Goal: Information Seeking & Learning: Learn about a topic

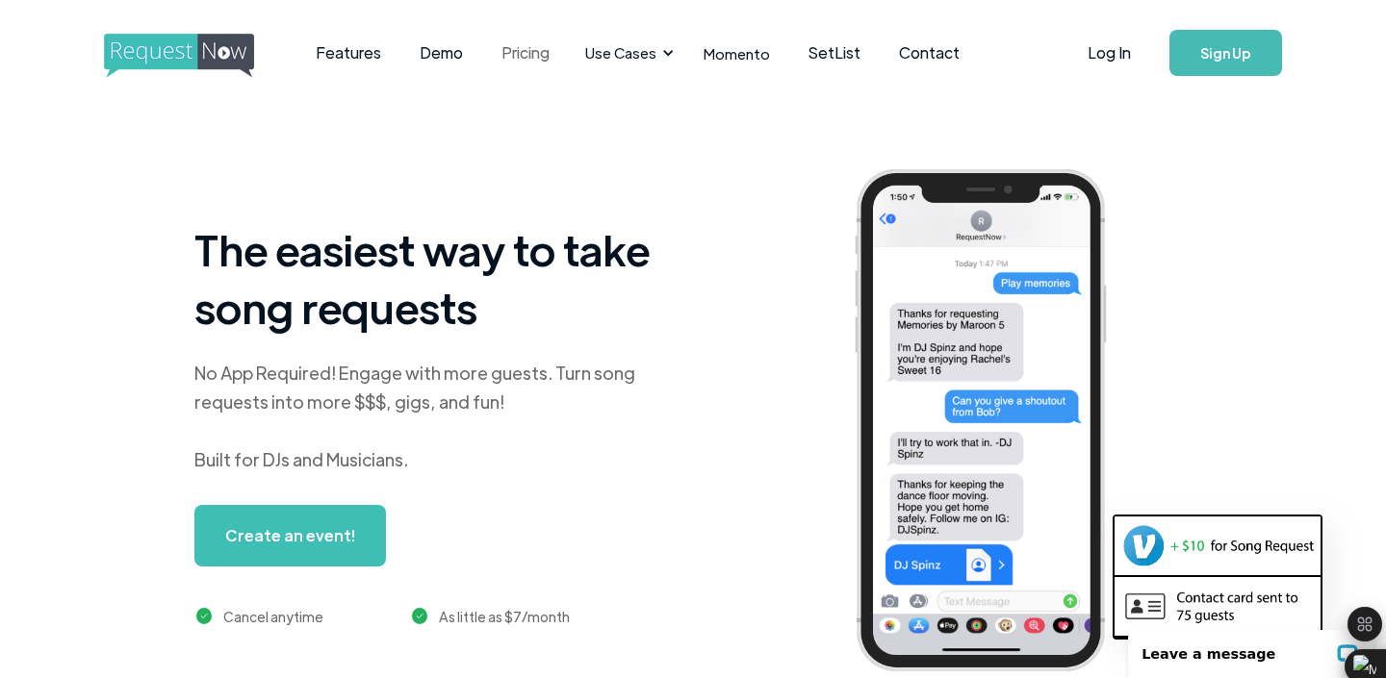
click at [526, 58] on link "Pricing" at bounding box center [525, 53] width 87 height 60
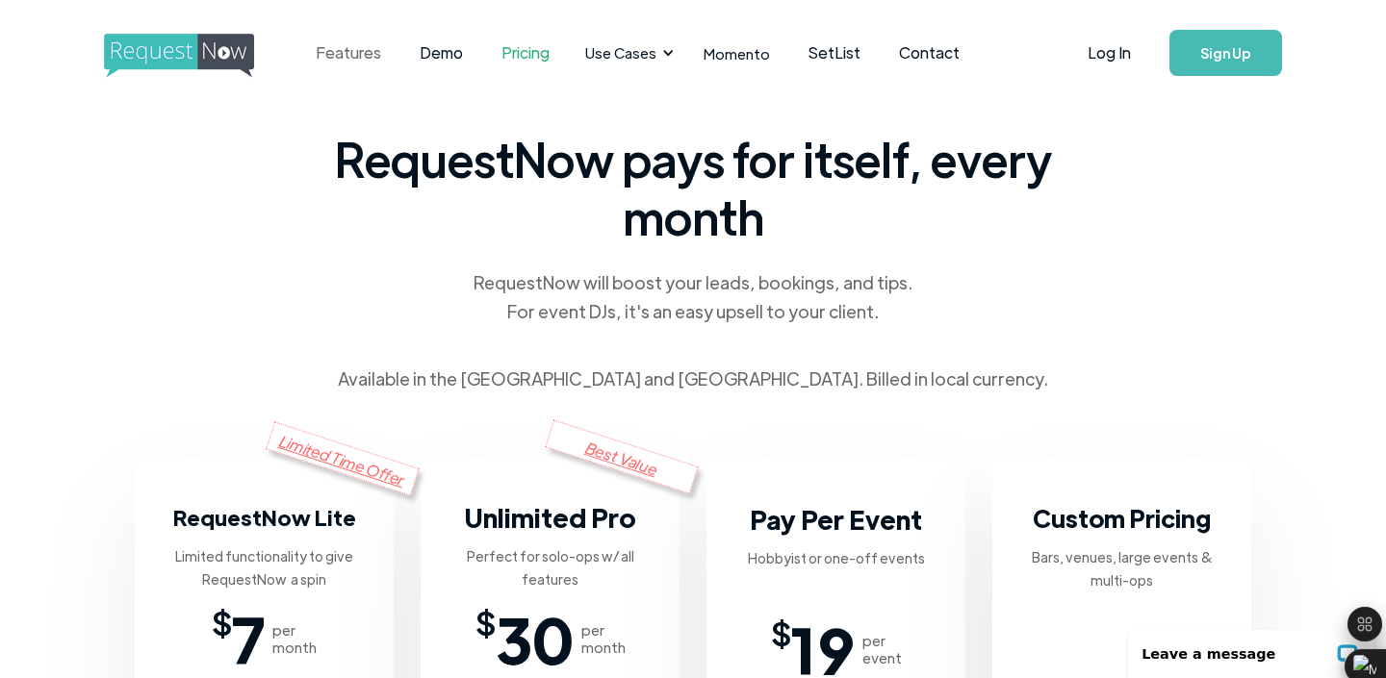
click at [345, 57] on link "Features" at bounding box center [348, 53] width 104 height 60
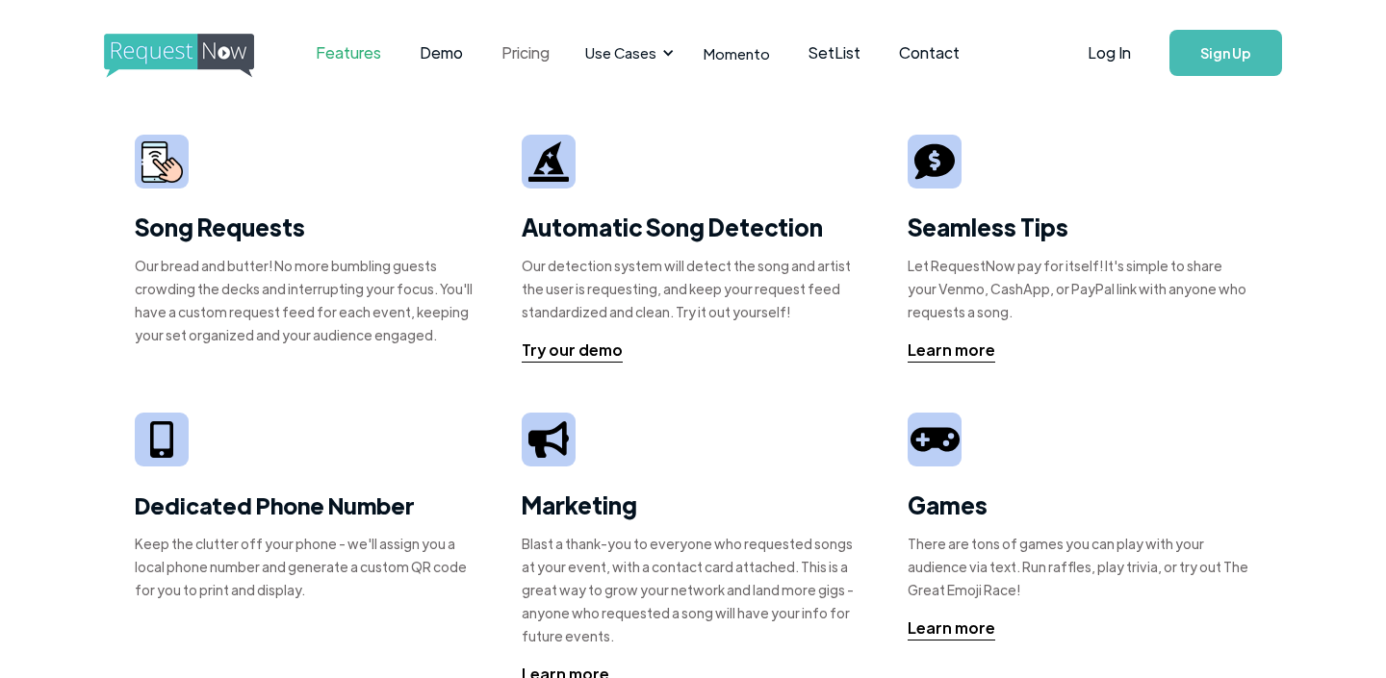
click at [502, 53] on link "Pricing" at bounding box center [525, 53] width 87 height 60
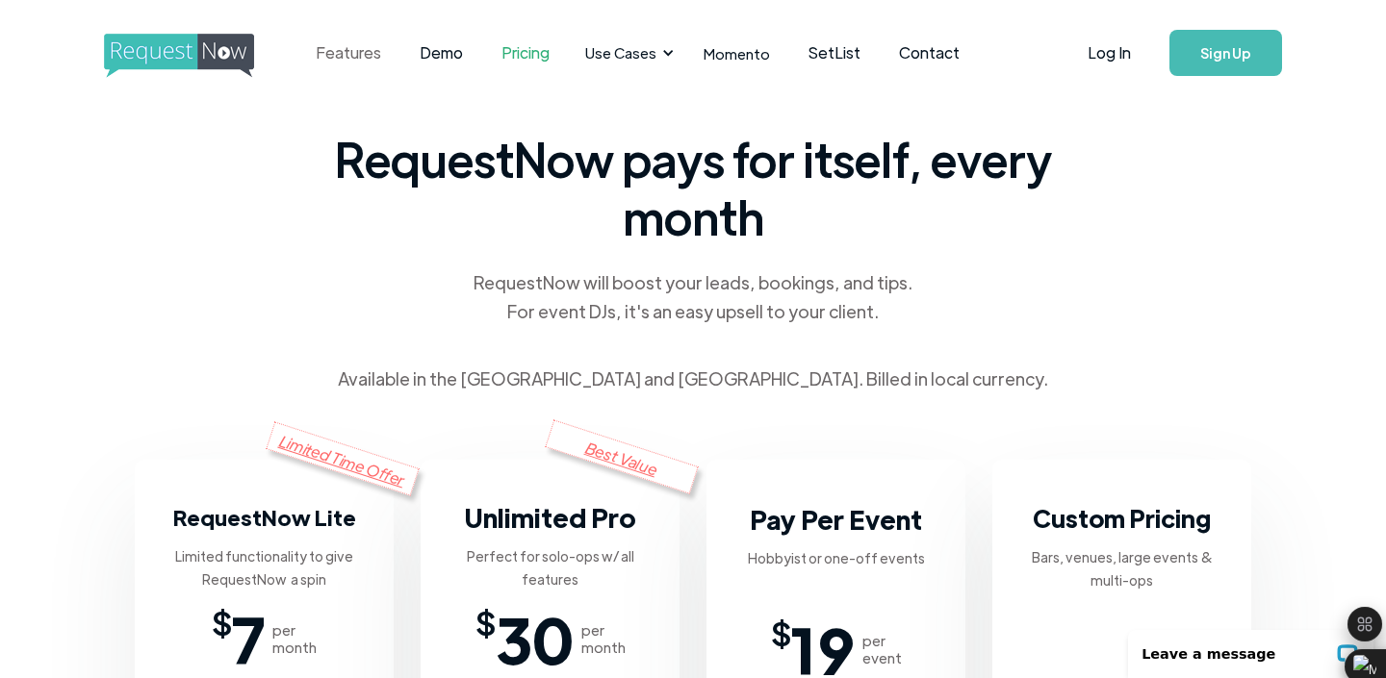
click at [370, 50] on link "Features" at bounding box center [348, 53] width 104 height 60
